Goal: Task Accomplishment & Management: Use online tool/utility

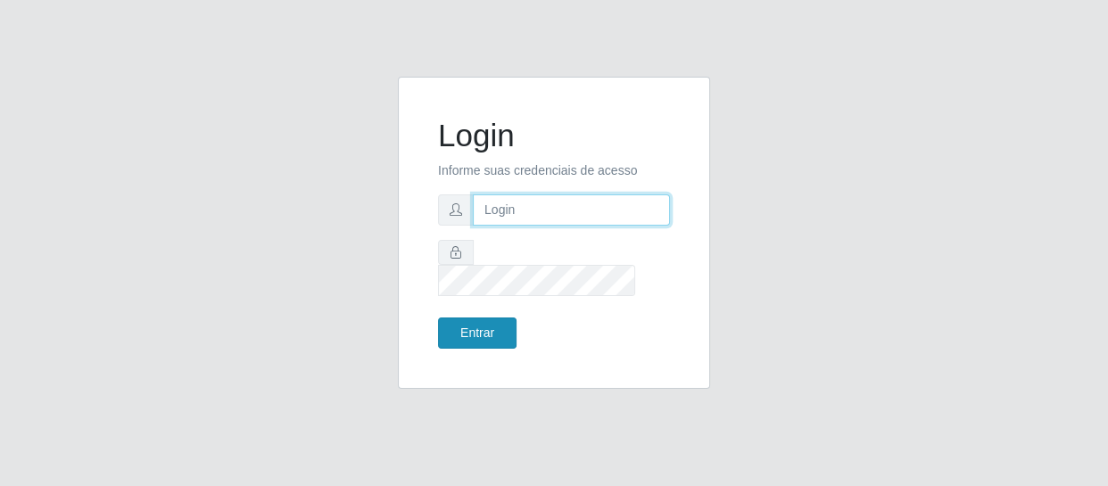
type input "[EMAIL_ADDRESS][DOMAIN_NAME]"
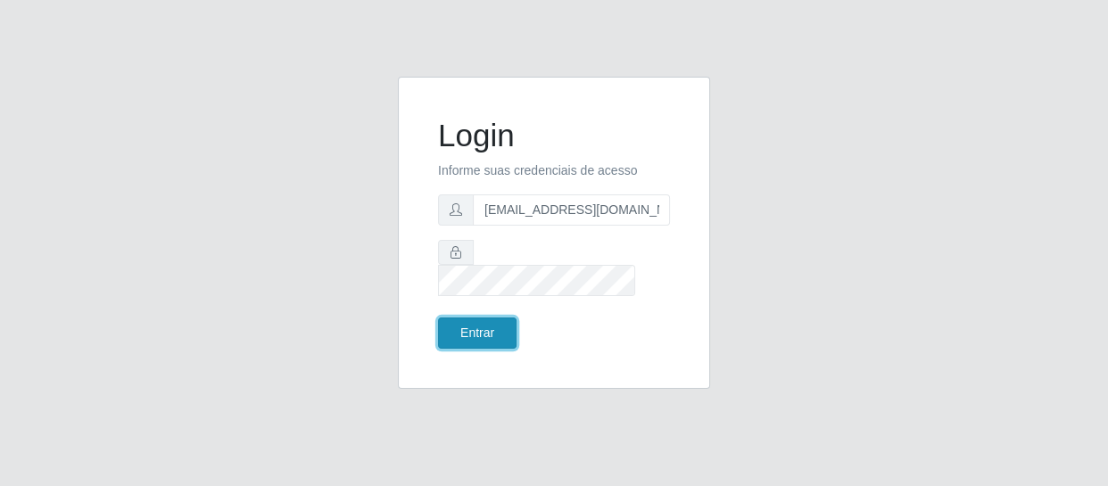
click at [492, 317] on button "Entrar" at bounding box center [477, 332] width 78 height 31
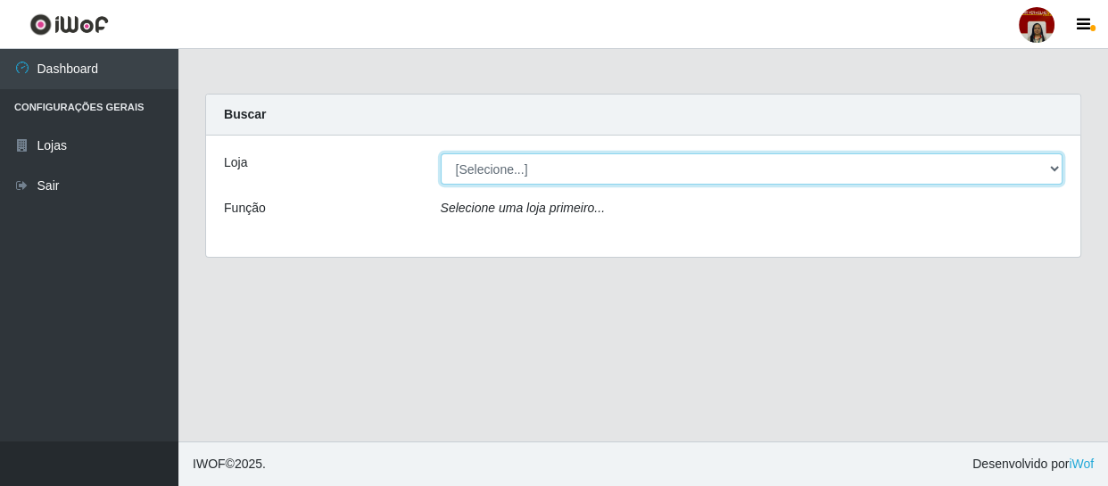
click at [1053, 166] on select "[Selecione...] Mar Vermelho - Loja 04" at bounding box center [752, 168] width 623 height 31
select select "251"
click at [441, 153] on select "[Selecione...] Mar Vermelho - Loja 04" at bounding box center [752, 168] width 623 height 31
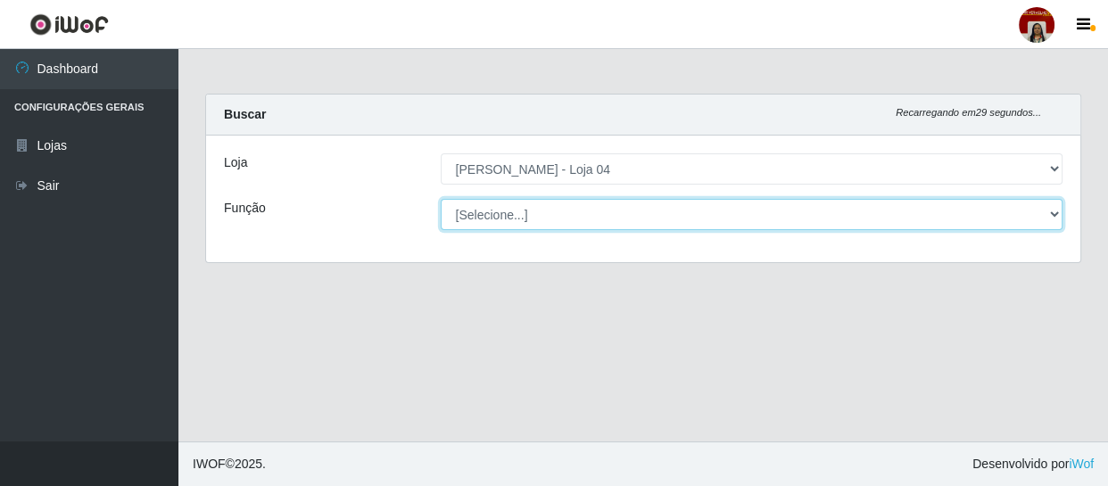
click at [1039, 202] on select "[Selecione...] ASG ASG + ASG ++ Auxiliar de Depósito Auxiliar de Depósito + Aux…" at bounding box center [752, 214] width 623 height 31
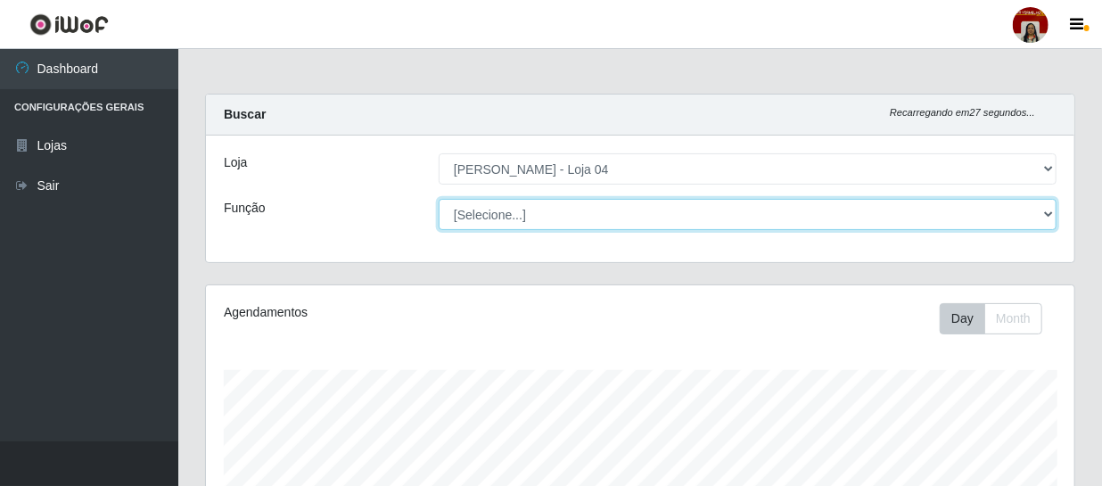
scroll to position [370, 869]
click at [439, 199] on select "[Selecione...] ASG ASG + ASG ++ Auxiliar de Depósito Auxiliar de Depósito + Aux…" at bounding box center [748, 214] width 618 height 31
click at [1012, 222] on select "[Selecione...] ASG ASG + ASG ++ Auxiliar de Depósito Auxiliar de Depósito + Aux…" at bounding box center [748, 214] width 618 height 31
select select "22"
click at [439, 199] on select "[Selecione...] ASG ASG + ASG ++ Auxiliar de Depósito Auxiliar de Depósito + Aux…" at bounding box center [748, 214] width 618 height 31
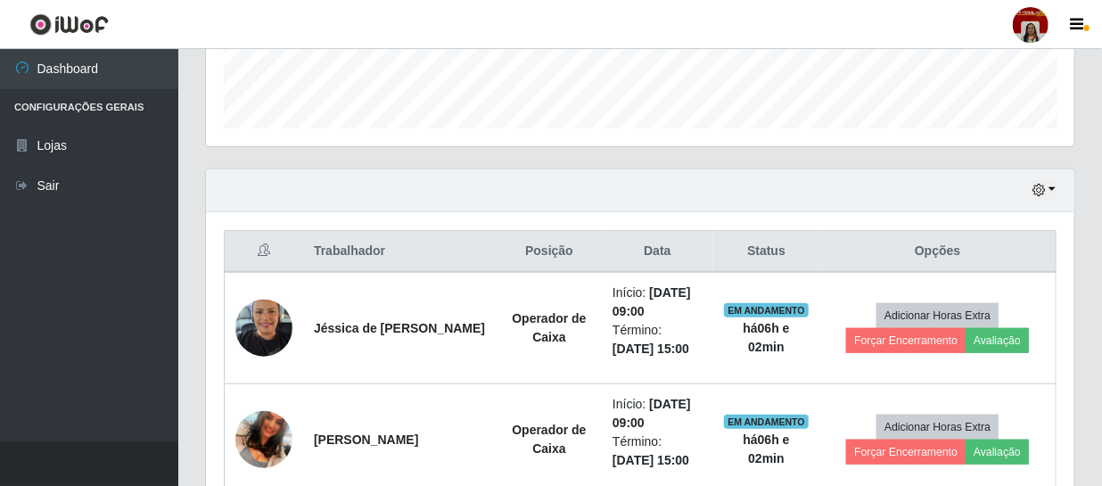
scroll to position [730, 0]
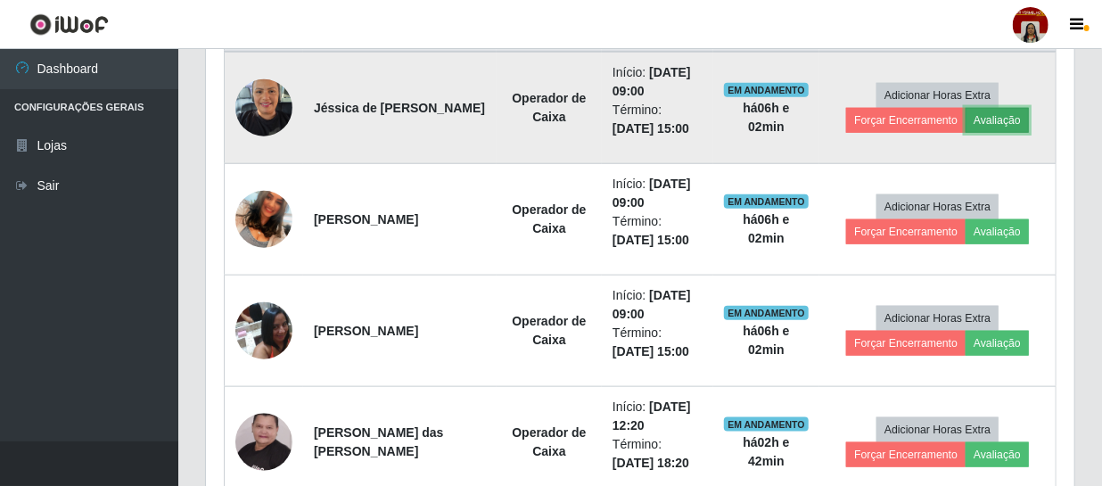
click at [1012, 119] on button "Avaliação" at bounding box center [997, 120] width 63 height 25
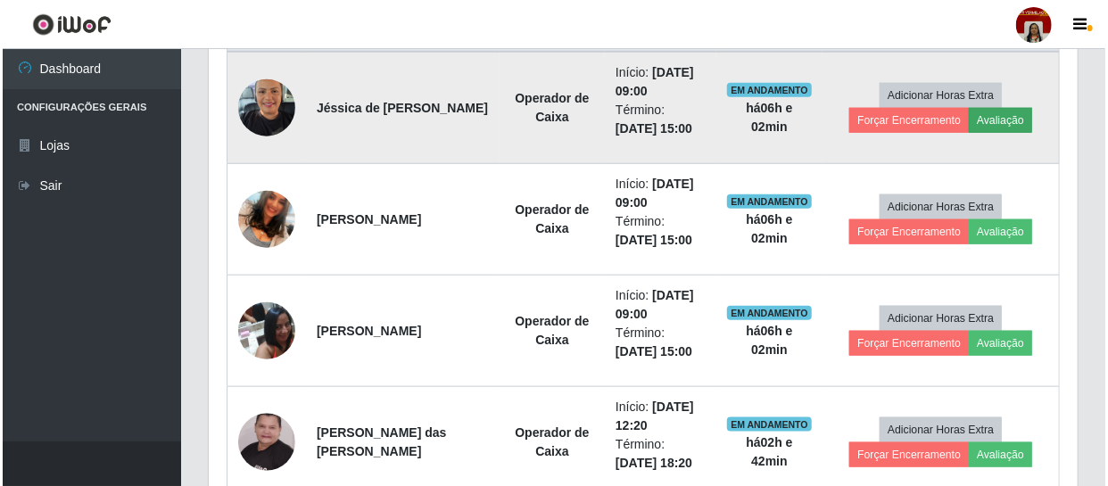
scroll to position [370, 861]
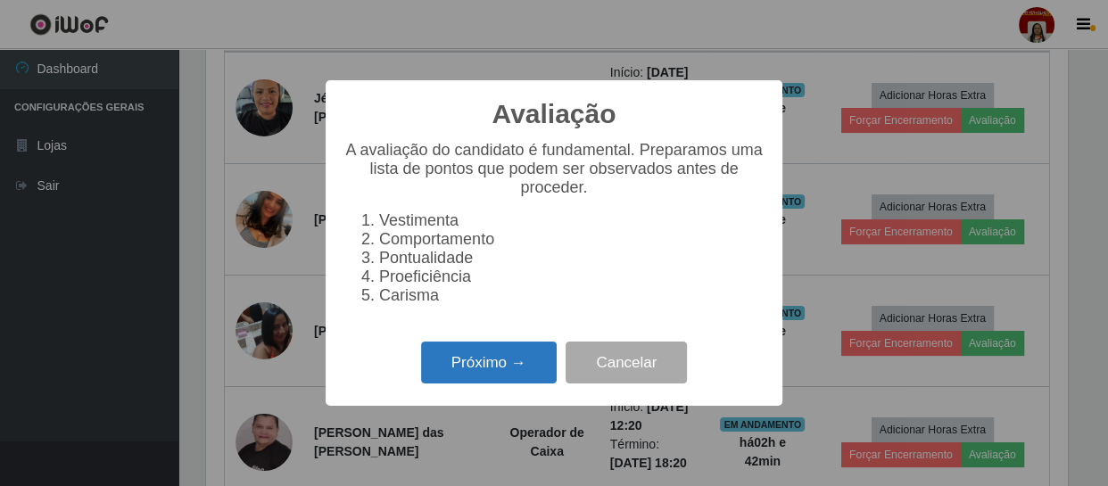
click at [483, 360] on button "Próximo →" at bounding box center [489, 363] width 136 height 42
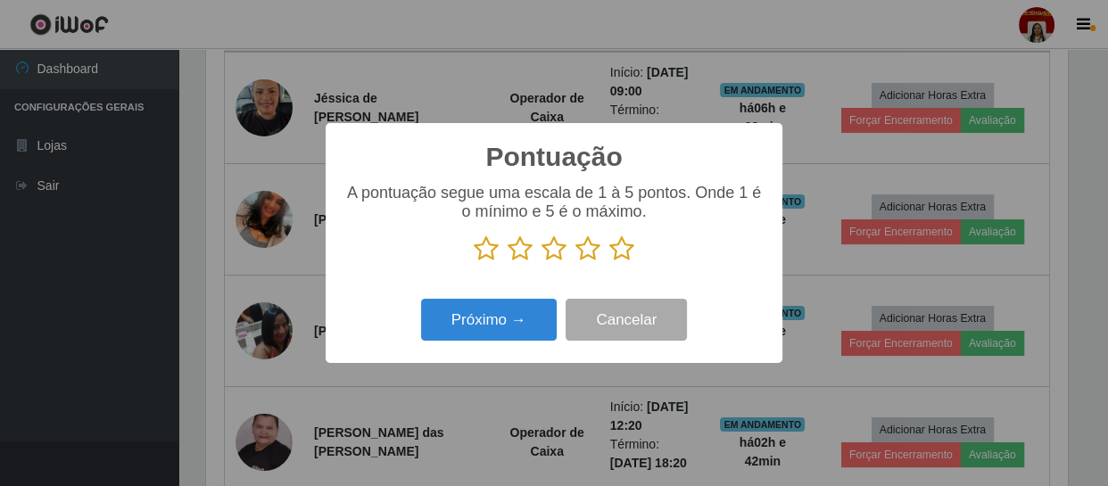
click at [618, 253] on icon at bounding box center [621, 248] width 25 height 27
click at [609, 262] on input "radio" at bounding box center [609, 262] width 0 height 0
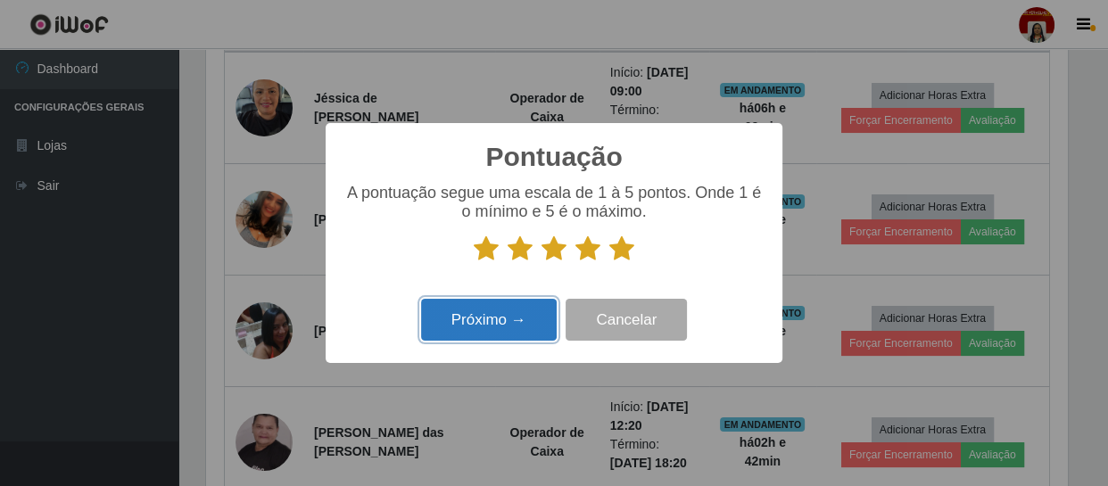
click at [499, 321] on button "Próximo →" at bounding box center [489, 320] width 136 height 42
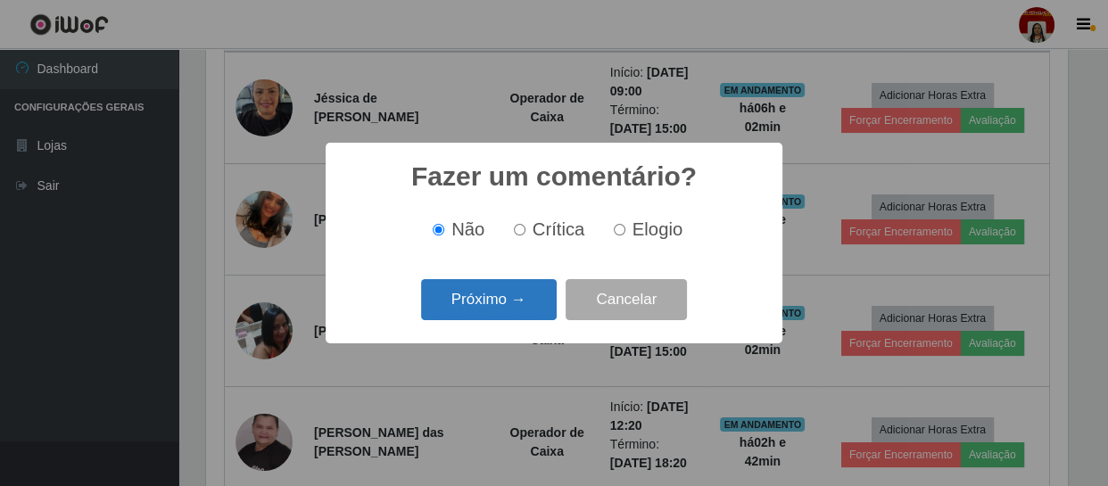
click at [497, 301] on button "Próximo →" at bounding box center [489, 300] width 136 height 42
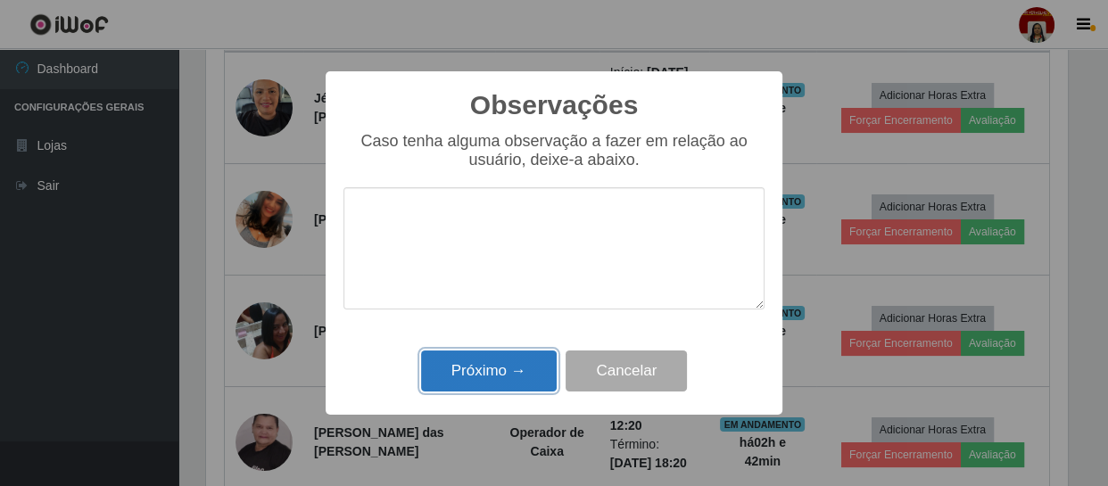
click at [482, 385] on button "Próximo →" at bounding box center [489, 371] width 136 height 42
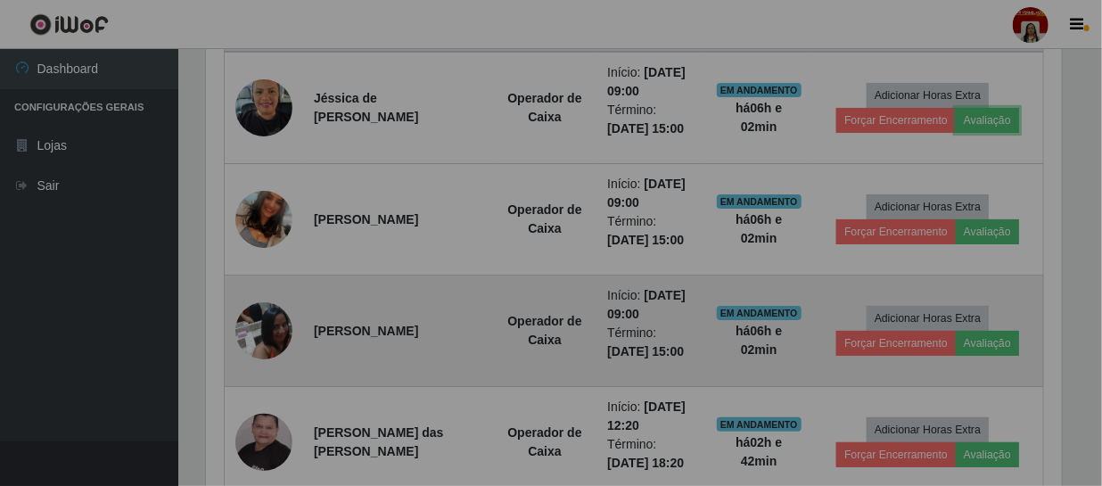
scroll to position [370, 869]
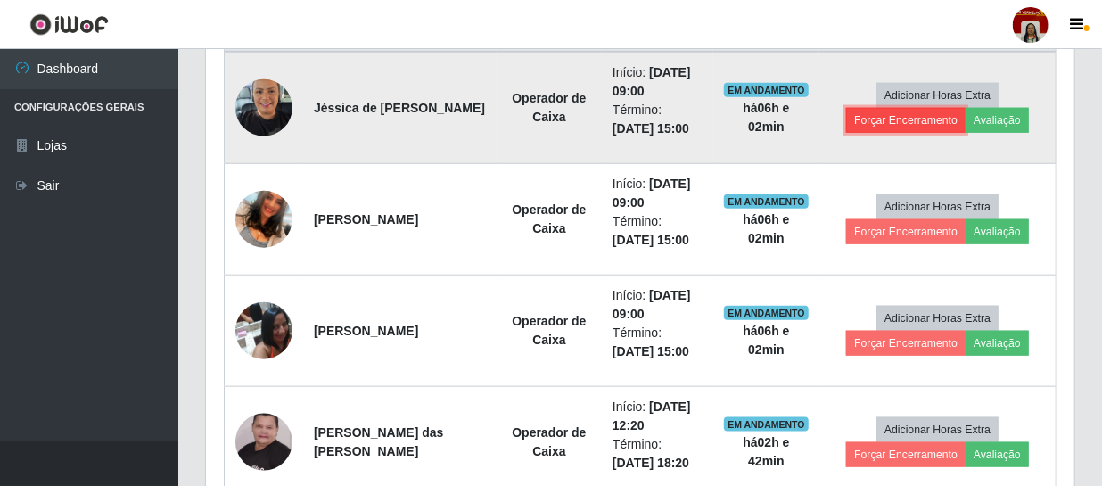
click at [882, 124] on button "Forçar Encerramento" at bounding box center [906, 120] width 120 height 25
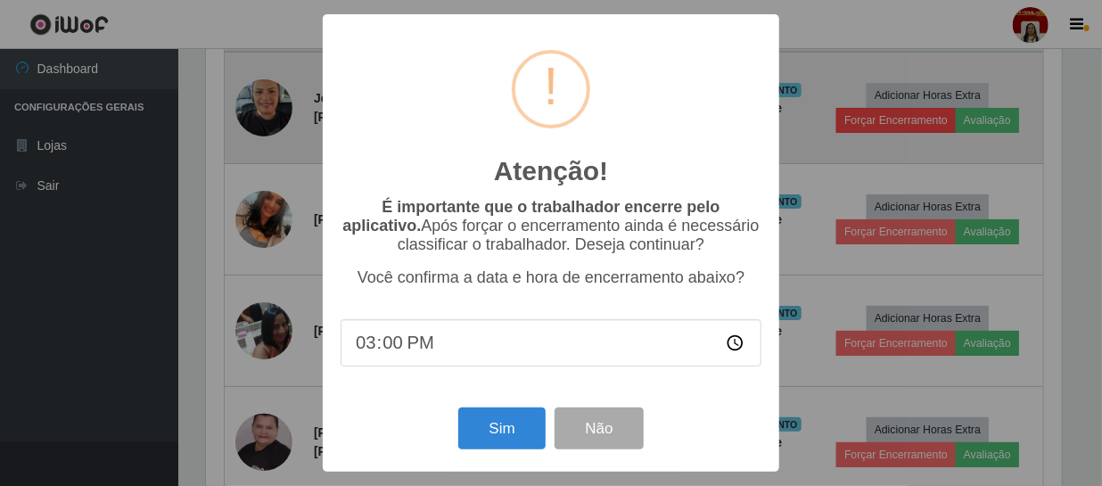
scroll to position [370, 861]
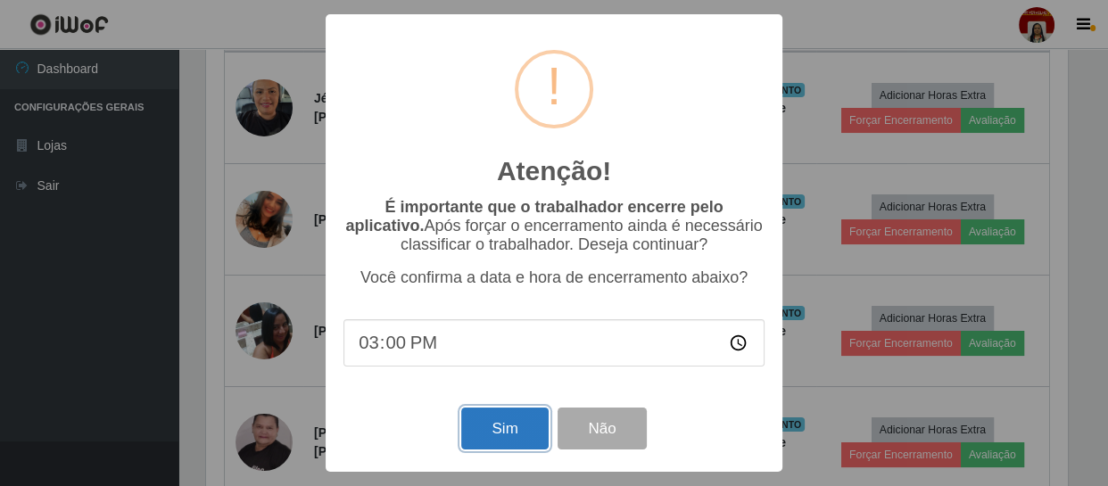
click at [500, 430] on button "Sim" at bounding box center [504, 429] width 87 height 42
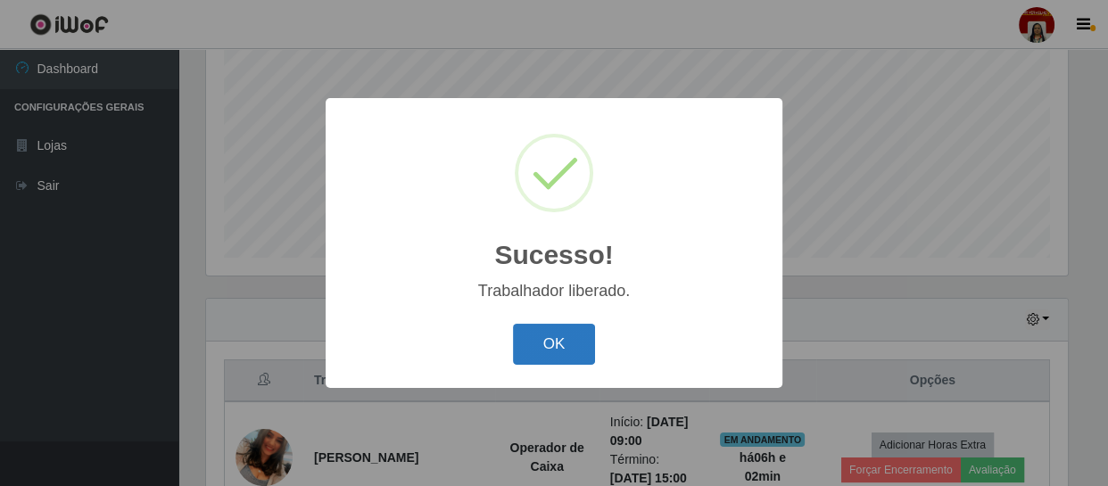
click at [562, 348] on button "OK" at bounding box center [554, 345] width 83 height 42
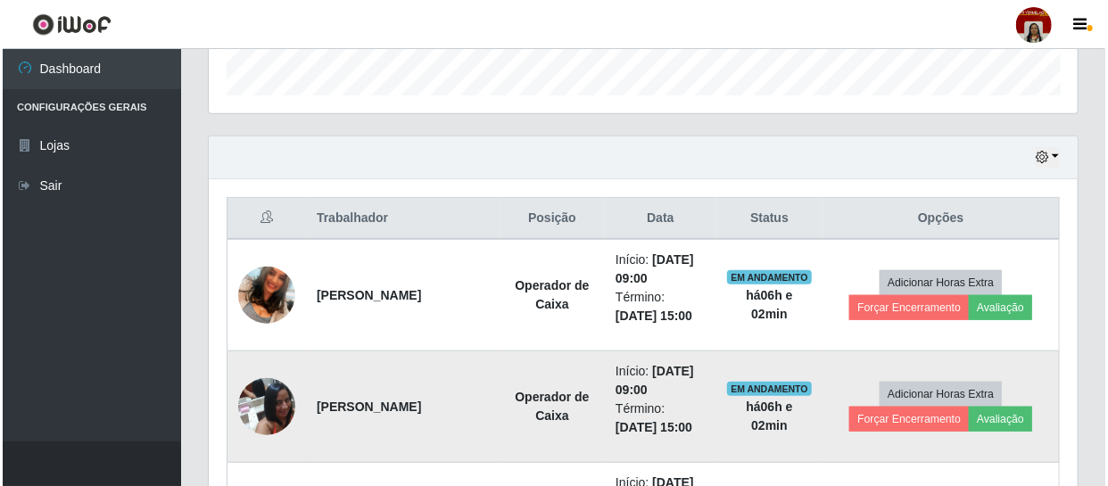
scroll to position [623, 0]
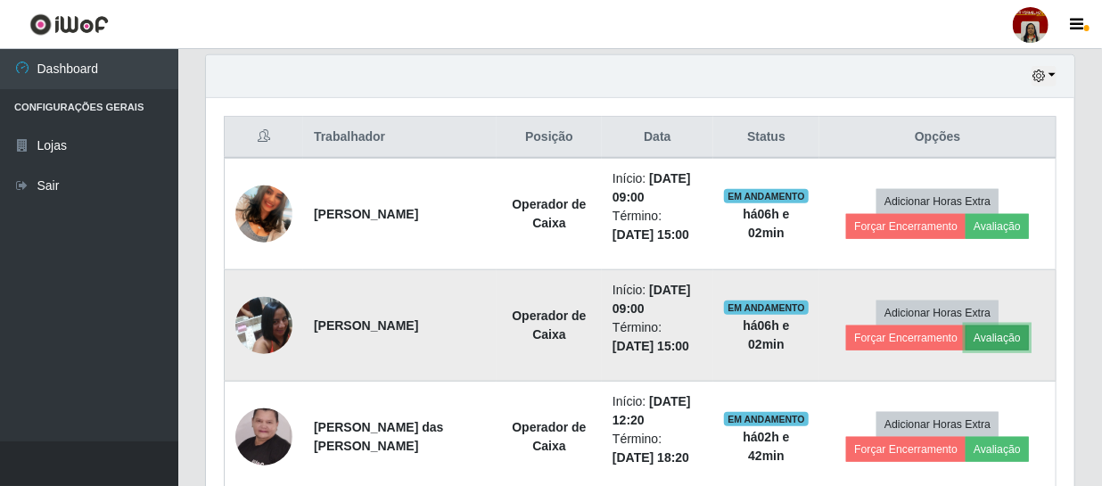
click at [1001, 339] on button "Avaliação" at bounding box center [997, 338] width 63 height 25
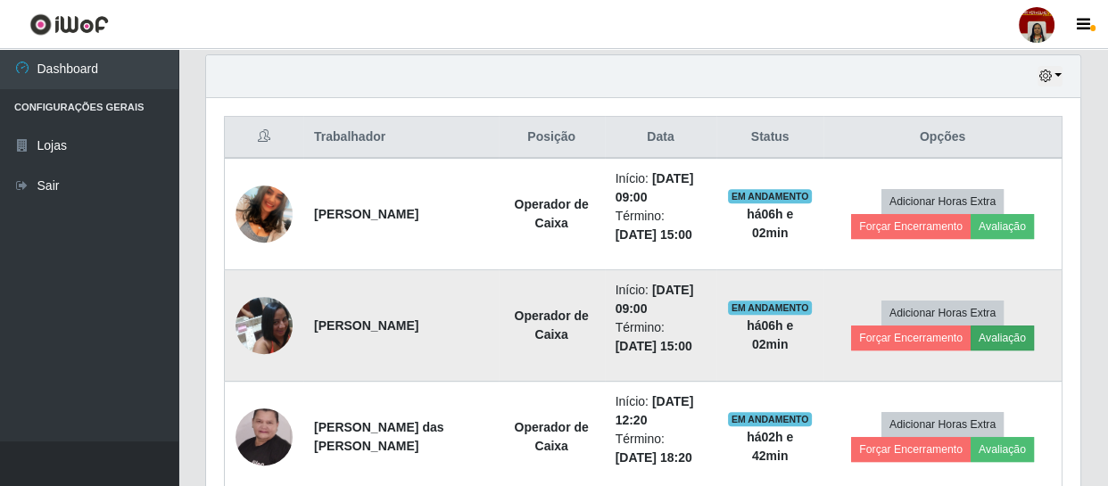
scroll to position [370, 861]
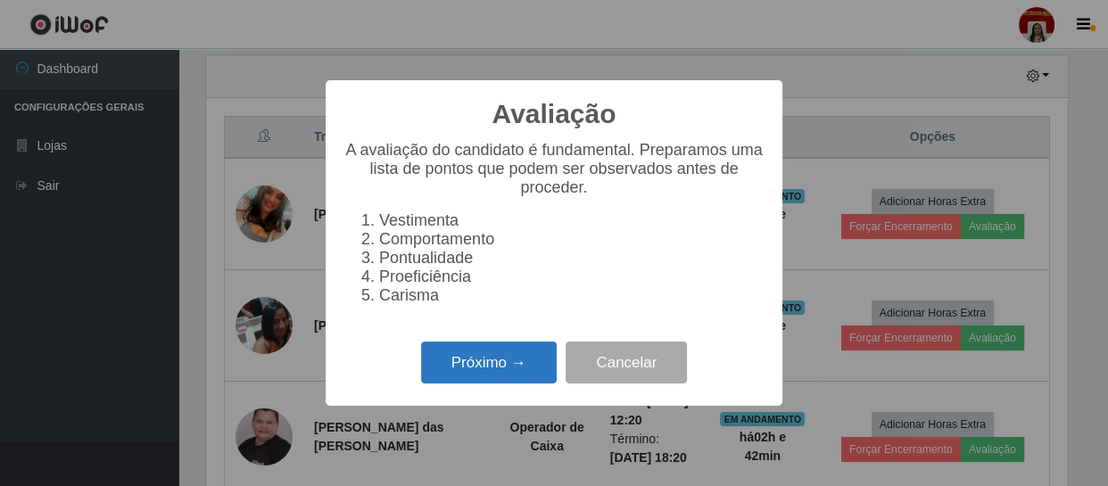
click at [515, 363] on button "Próximo →" at bounding box center [489, 363] width 136 height 42
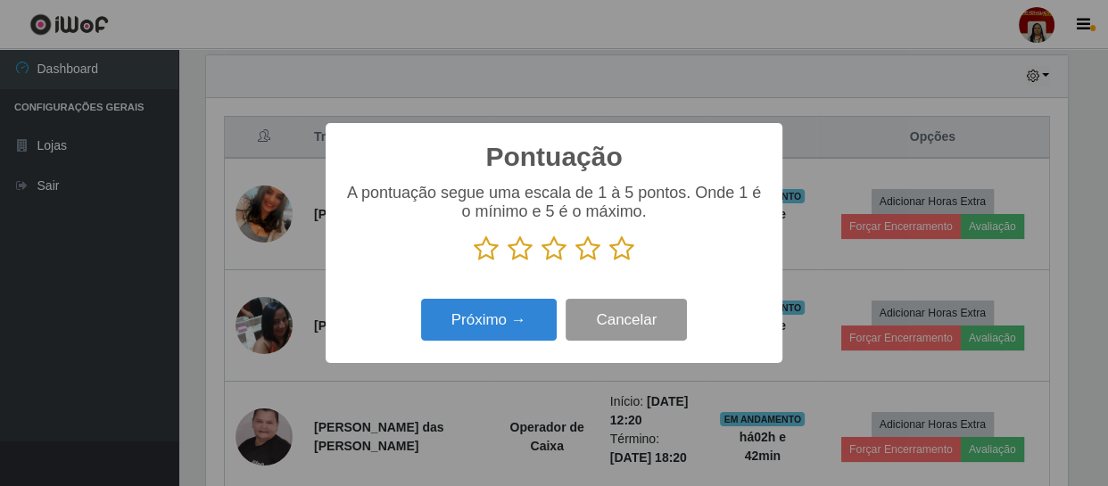
scroll to position [891480, 890988]
click at [630, 249] on icon at bounding box center [621, 248] width 25 height 27
click at [609, 262] on input "radio" at bounding box center [609, 262] width 0 height 0
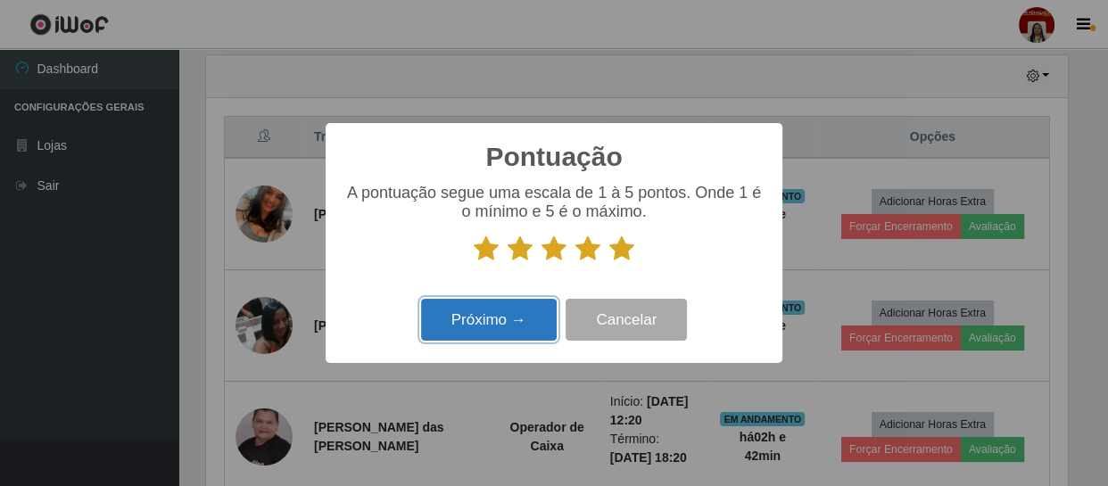
click at [515, 312] on button "Próximo →" at bounding box center [489, 320] width 136 height 42
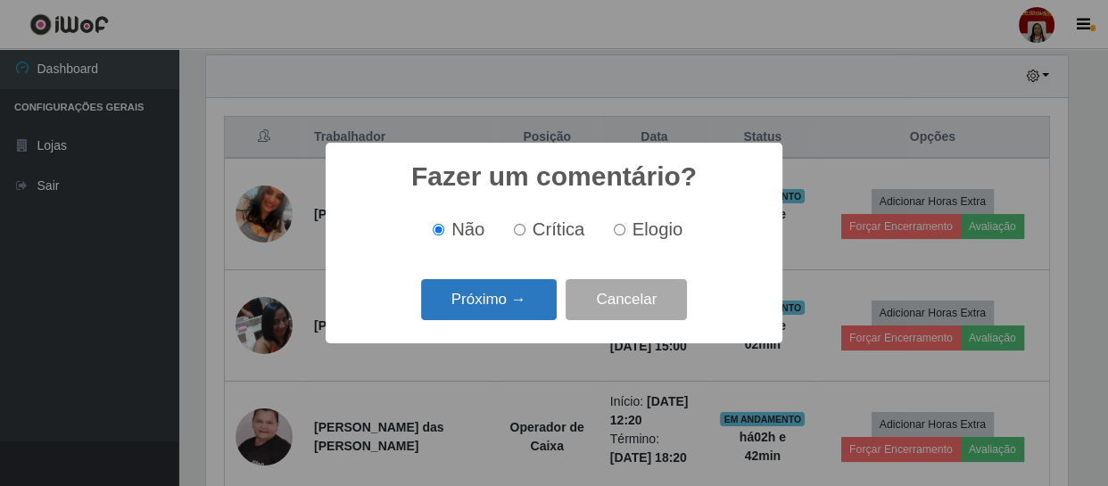
click at [507, 297] on button "Próximo →" at bounding box center [489, 300] width 136 height 42
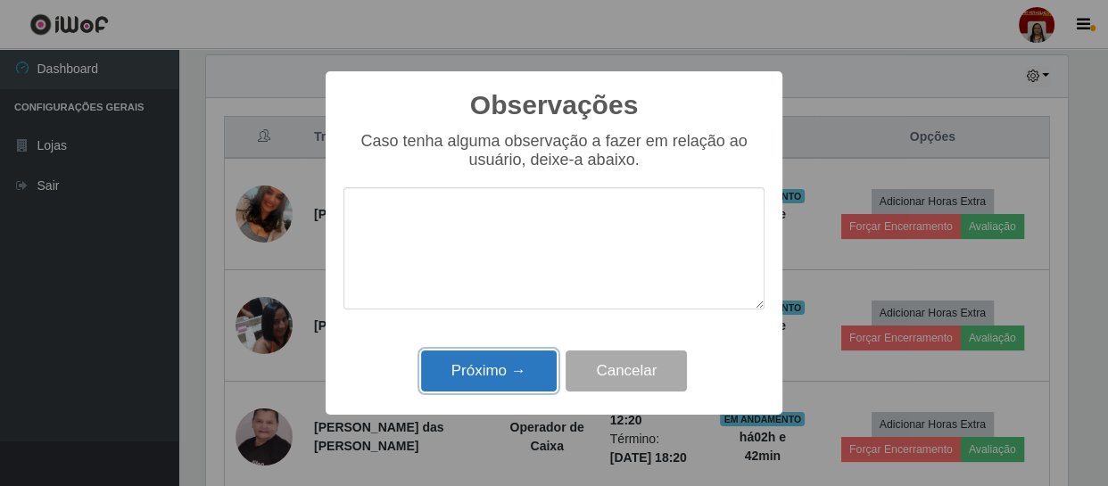
click at [512, 359] on button "Próximo →" at bounding box center [489, 371] width 136 height 42
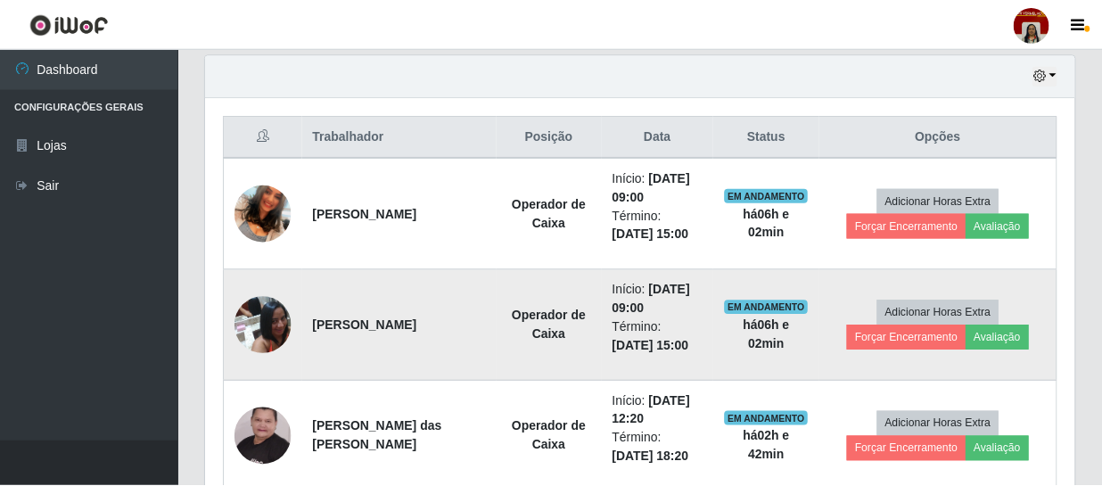
scroll to position [370, 869]
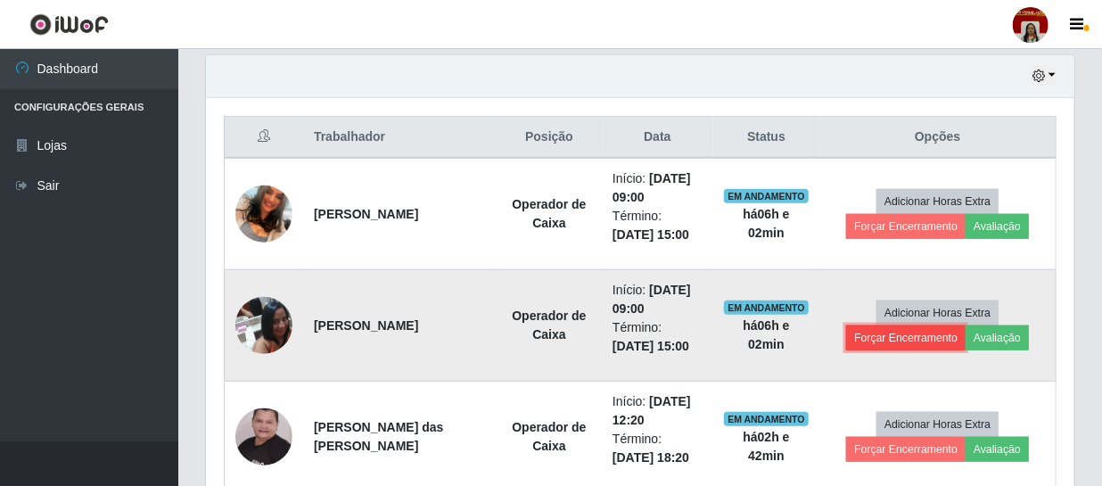
click at [904, 343] on button "Forçar Encerramento" at bounding box center [906, 338] width 120 height 25
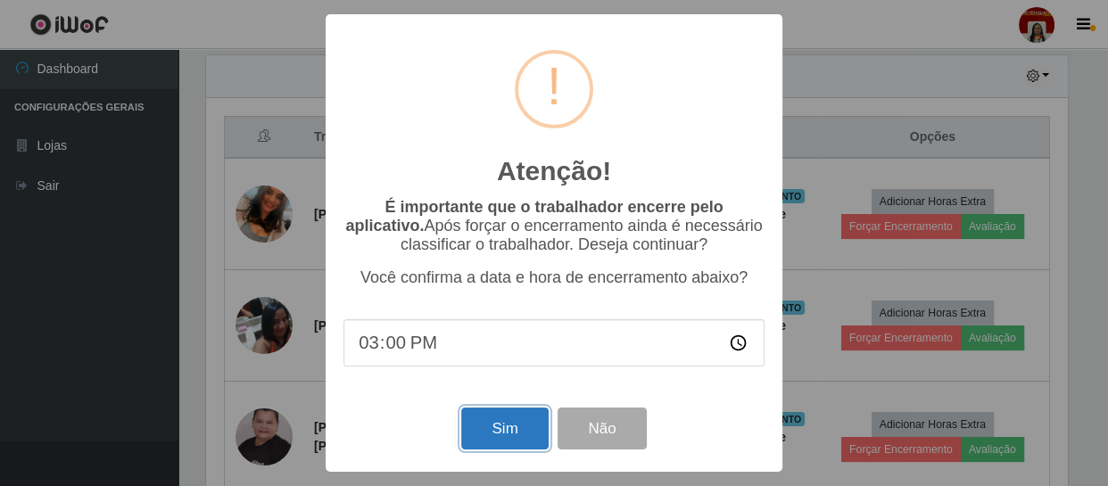
click at [507, 423] on button "Sim" at bounding box center [504, 429] width 87 height 42
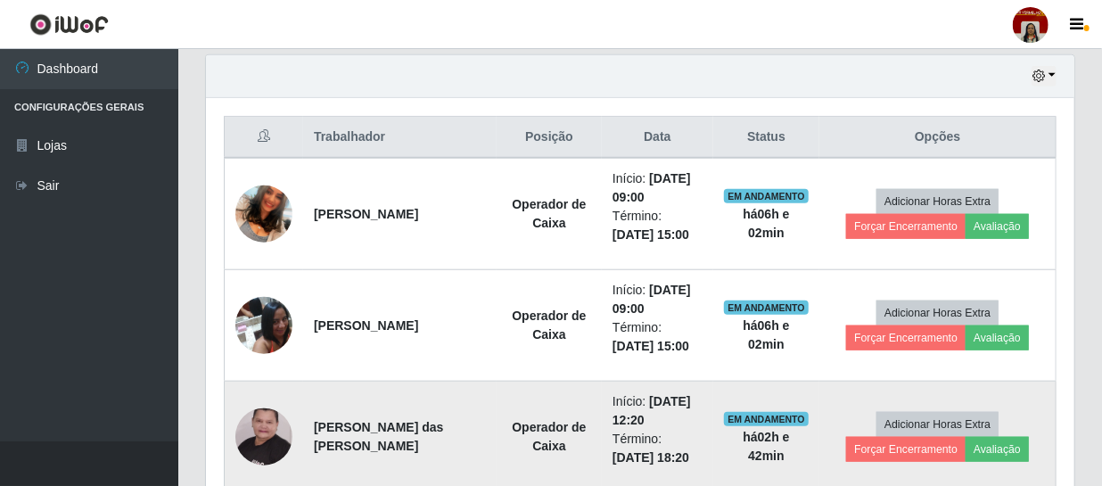
scroll to position [0, 0]
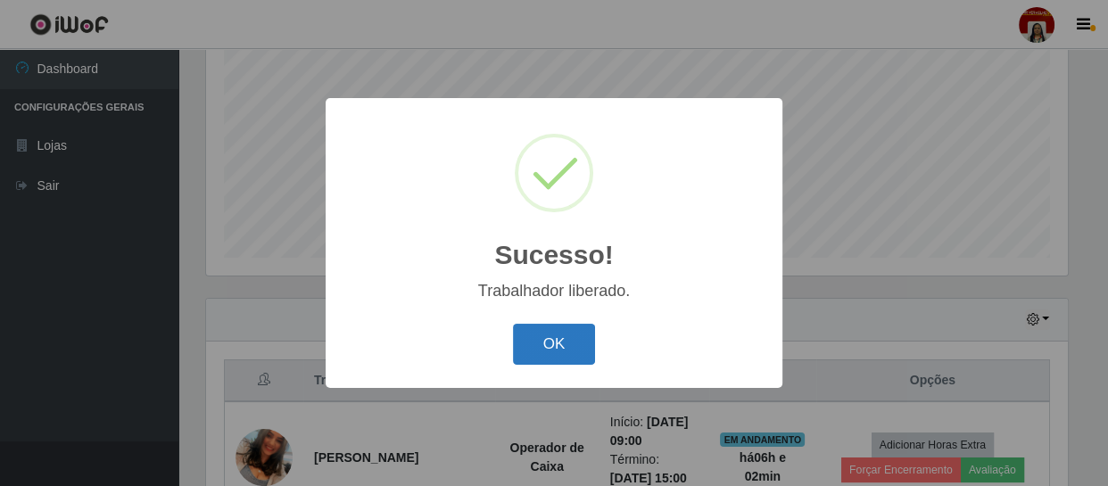
click at [545, 341] on button "OK" at bounding box center [554, 345] width 83 height 42
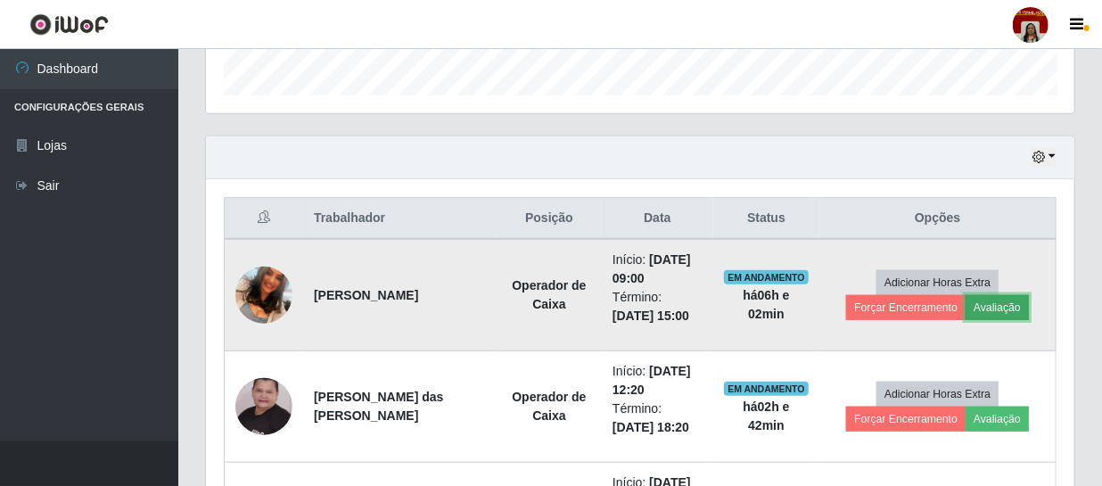
click at [990, 303] on button "Avaliação" at bounding box center [997, 307] width 63 height 25
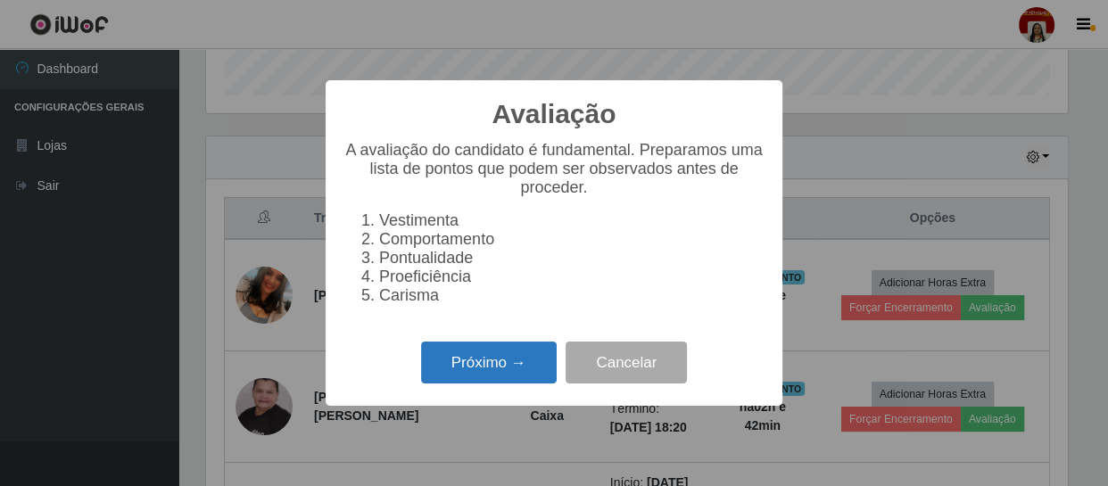
click at [491, 375] on button "Próximo →" at bounding box center [489, 363] width 136 height 42
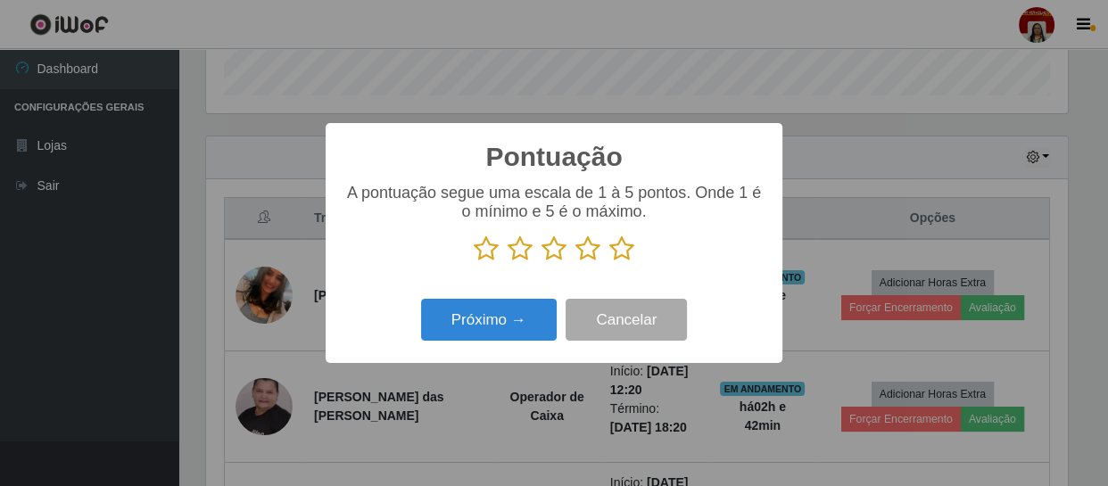
click at [621, 250] on icon at bounding box center [621, 248] width 25 height 27
click at [609, 262] on input "radio" at bounding box center [609, 262] width 0 height 0
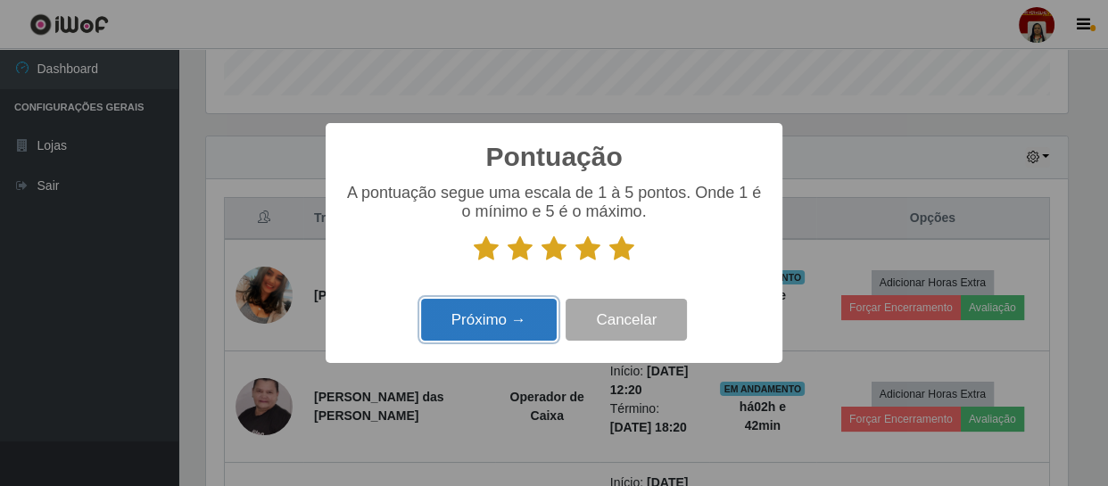
click at [525, 315] on button "Próximo →" at bounding box center [489, 320] width 136 height 42
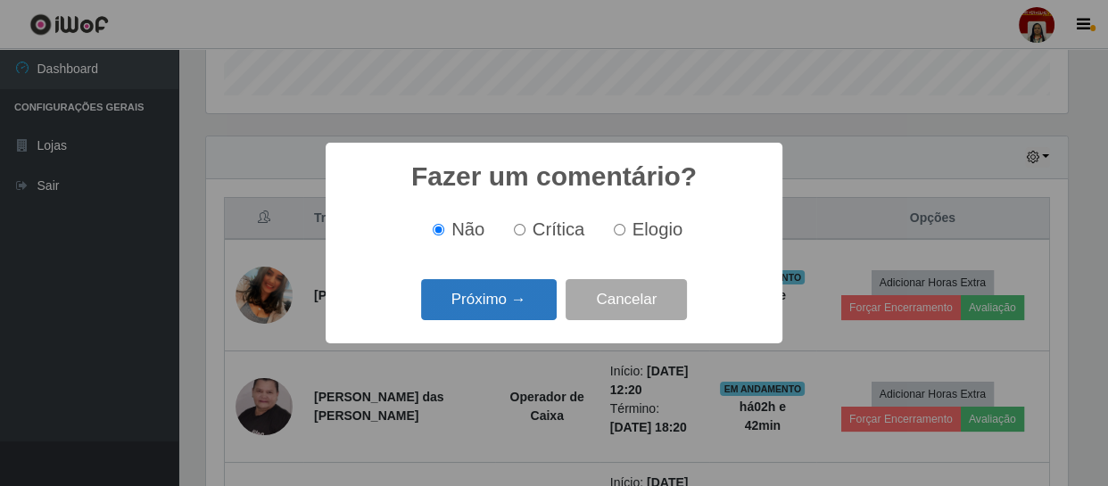
click at [525, 314] on button "Próximo →" at bounding box center [489, 300] width 136 height 42
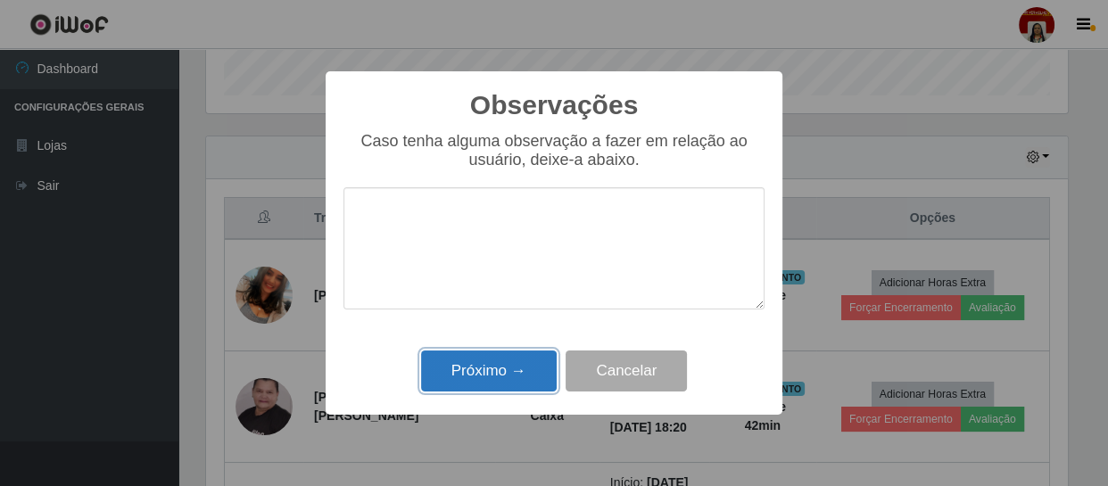
click at [516, 370] on button "Próximo →" at bounding box center [489, 371] width 136 height 42
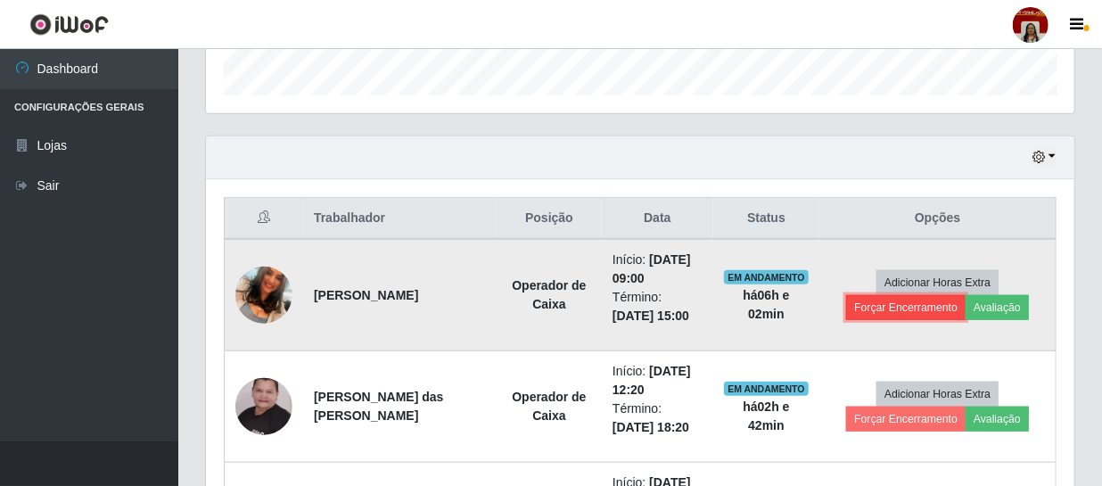
click at [868, 312] on button "Forçar Encerramento" at bounding box center [906, 307] width 120 height 25
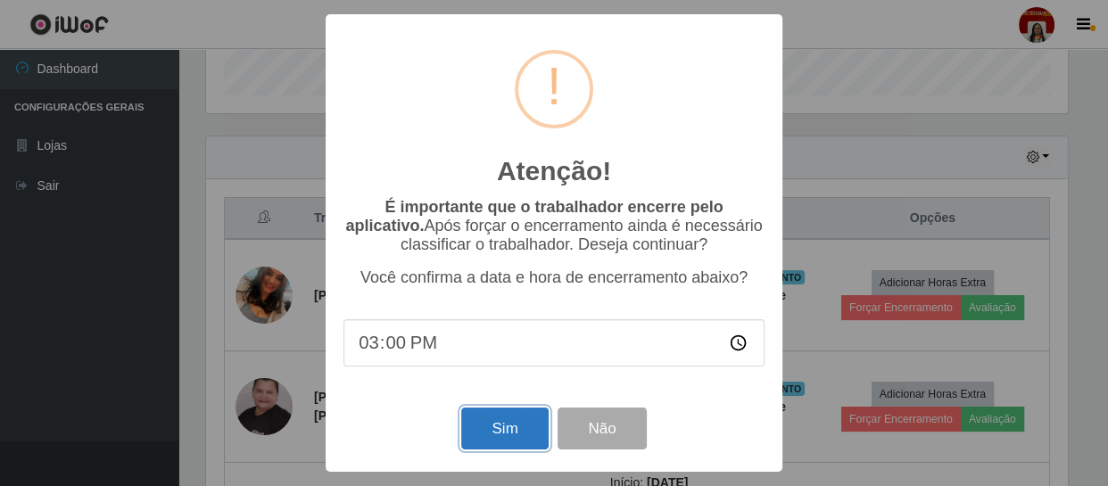
click at [512, 424] on button "Sim" at bounding box center [504, 429] width 87 height 42
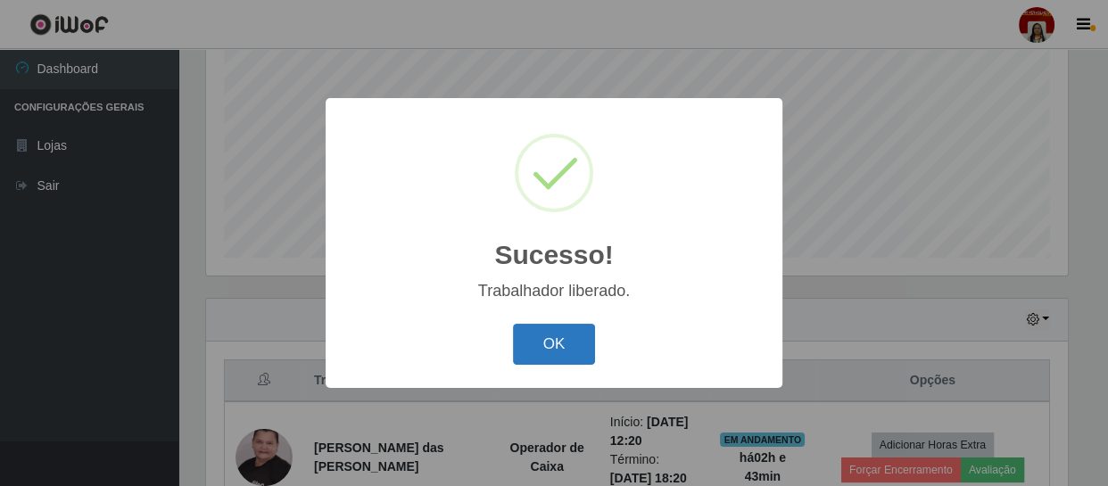
click at [563, 344] on button "OK" at bounding box center [554, 345] width 83 height 42
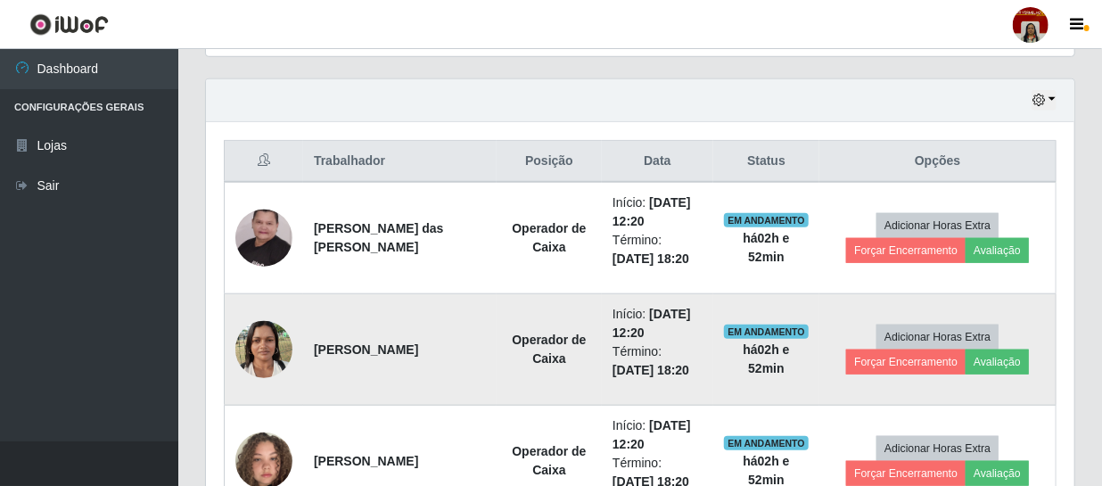
scroll to position [713, 0]
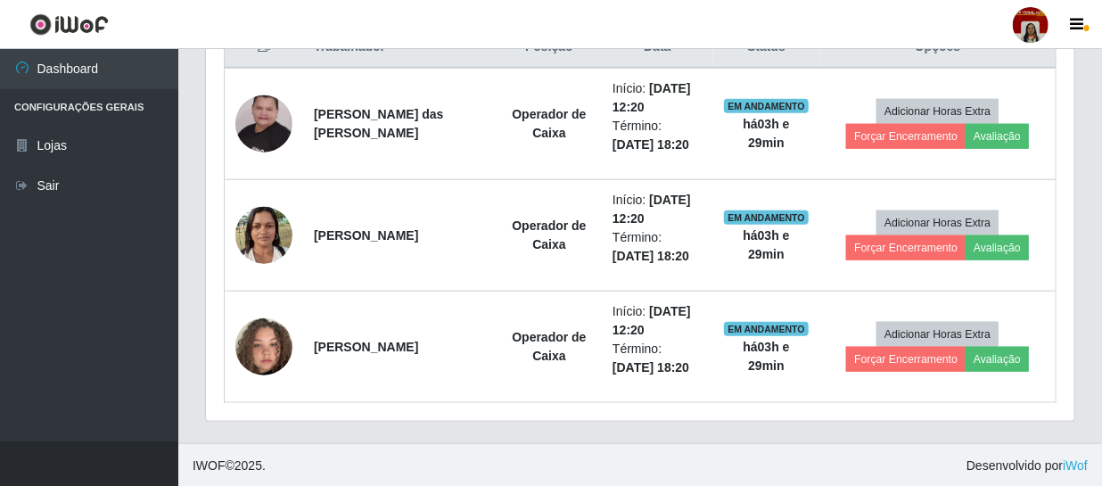
click at [934, 39] on header "Perfil Alterar Senha Sair" at bounding box center [551, 24] width 1102 height 49
